Goal: Navigation & Orientation: Find specific page/section

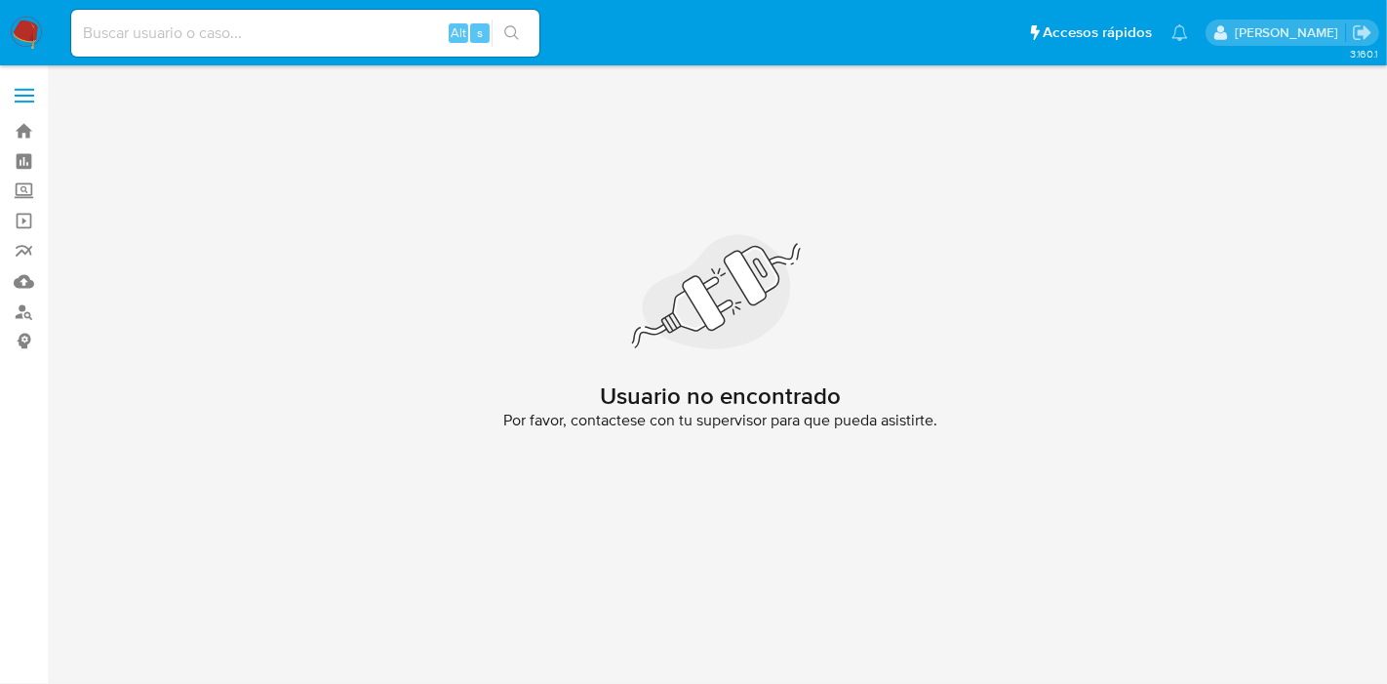
click at [35, 35] on img at bounding box center [26, 33] width 33 height 33
